Goal: Check status: Check status

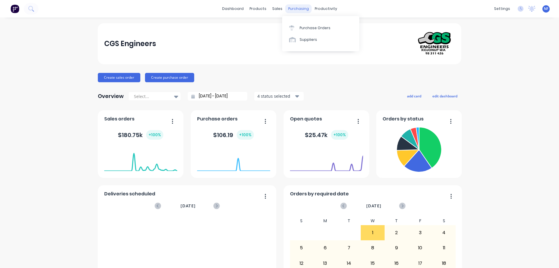
click at [293, 10] on div "purchasing" at bounding box center [298, 8] width 26 height 9
click at [307, 28] on div "Purchase Orders" at bounding box center [315, 27] width 31 height 5
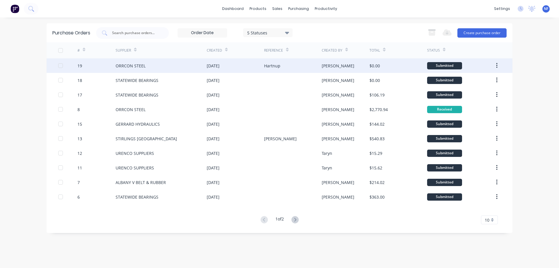
click at [135, 65] on div "ORRCON STEEL" at bounding box center [131, 66] width 30 height 6
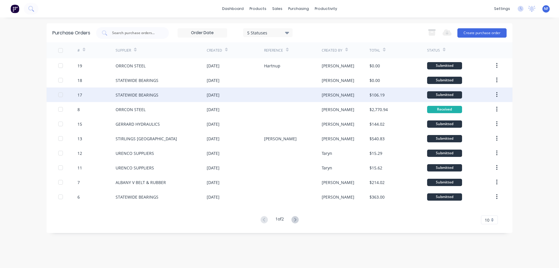
click at [136, 97] on div "STATEWIDE BEARINGS" at bounding box center [137, 95] width 43 height 6
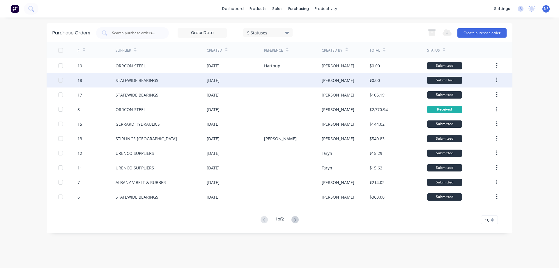
click at [140, 79] on div "STATEWIDE BEARINGS" at bounding box center [137, 80] width 43 height 6
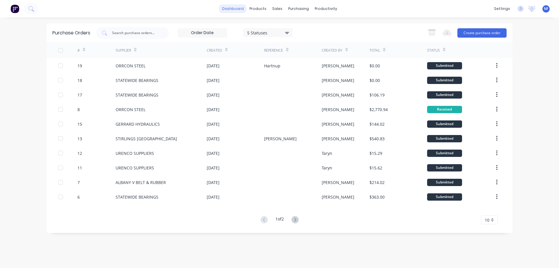
click at [233, 6] on link "dashboard" at bounding box center [232, 8] width 27 height 9
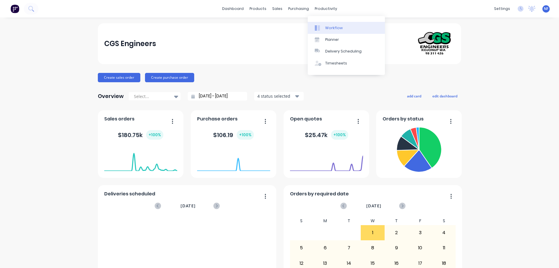
click at [332, 27] on div "Workflow" at bounding box center [333, 27] width 17 height 5
click at [303, 26] on div "Purchase Orders" at bounding box center [315, 27] width 31 height 5
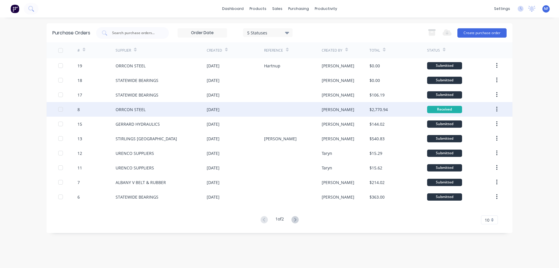
click at [133, 108] on div "ORRCON STEEL" at bounding box center [131, 109] width 30 height 6
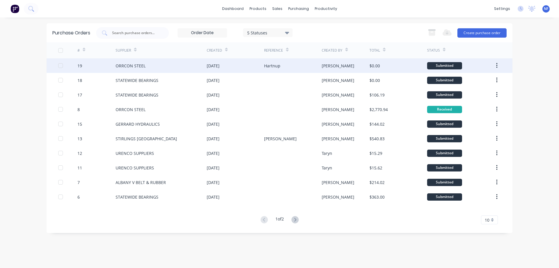
click at [135, 67] on div "ORRCON STEEL" at bounding box center [131, 66] width 30 height 6
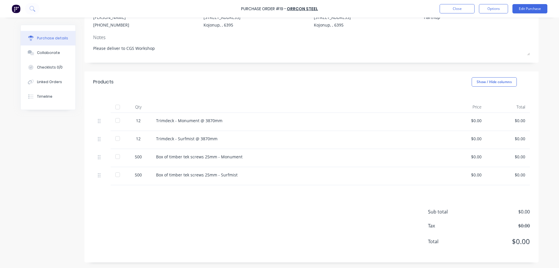
scroll to position [65, 0]
drag, startPoint x: 484, startPoint y: 6, endPoint x: 440, endPoint y: 113, distance: 115.7
click at [440, 113] on div "Trimdeck - Monument @ 3870mm" at bounding box center [296, 121] width 291 height 18
type textarea "x"
click at [489, 9] on button "Options" at bounding box center [493, 8] width 29 height 9
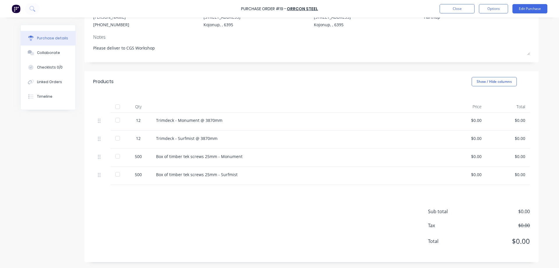
click at [400, 84] on div "Products Show / Hide columns" at bounding box center [311, 81] width 454 height 21
